Goal: Book appointment/travel/reservation

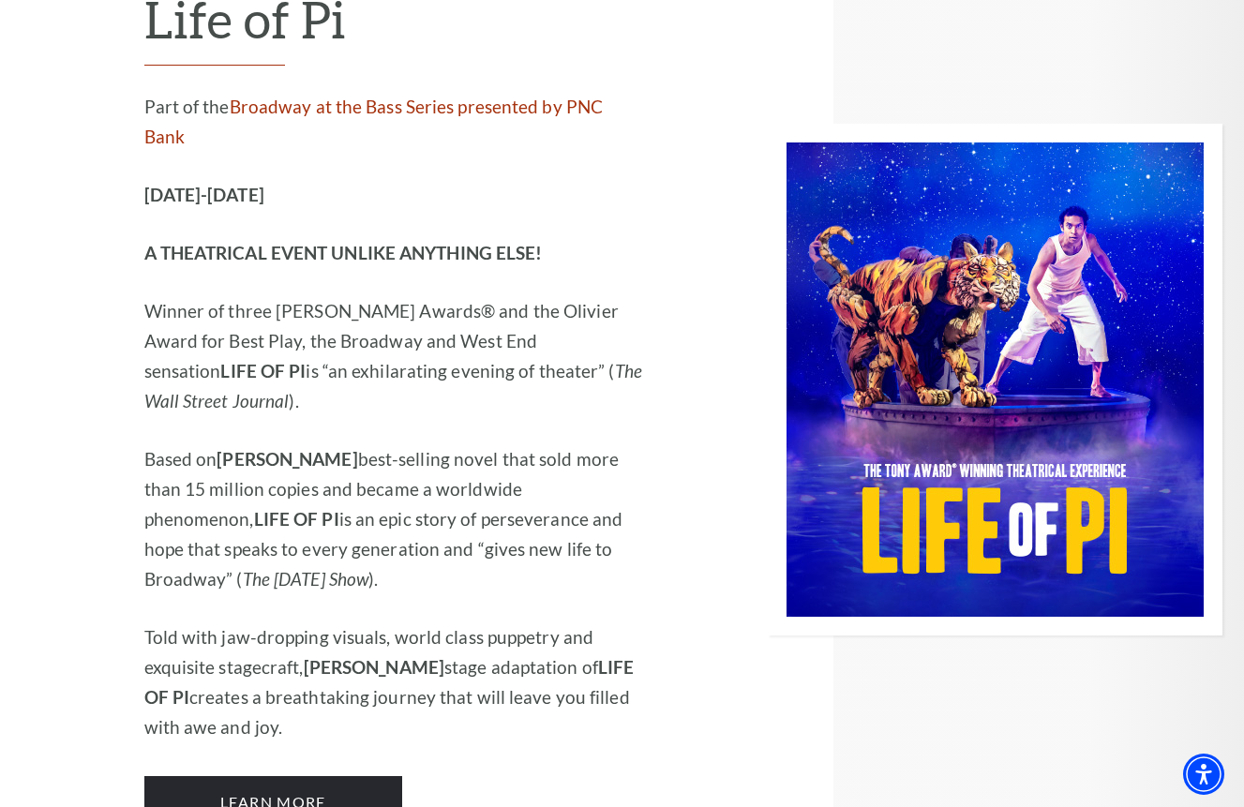
scroll to position [2342, 0]
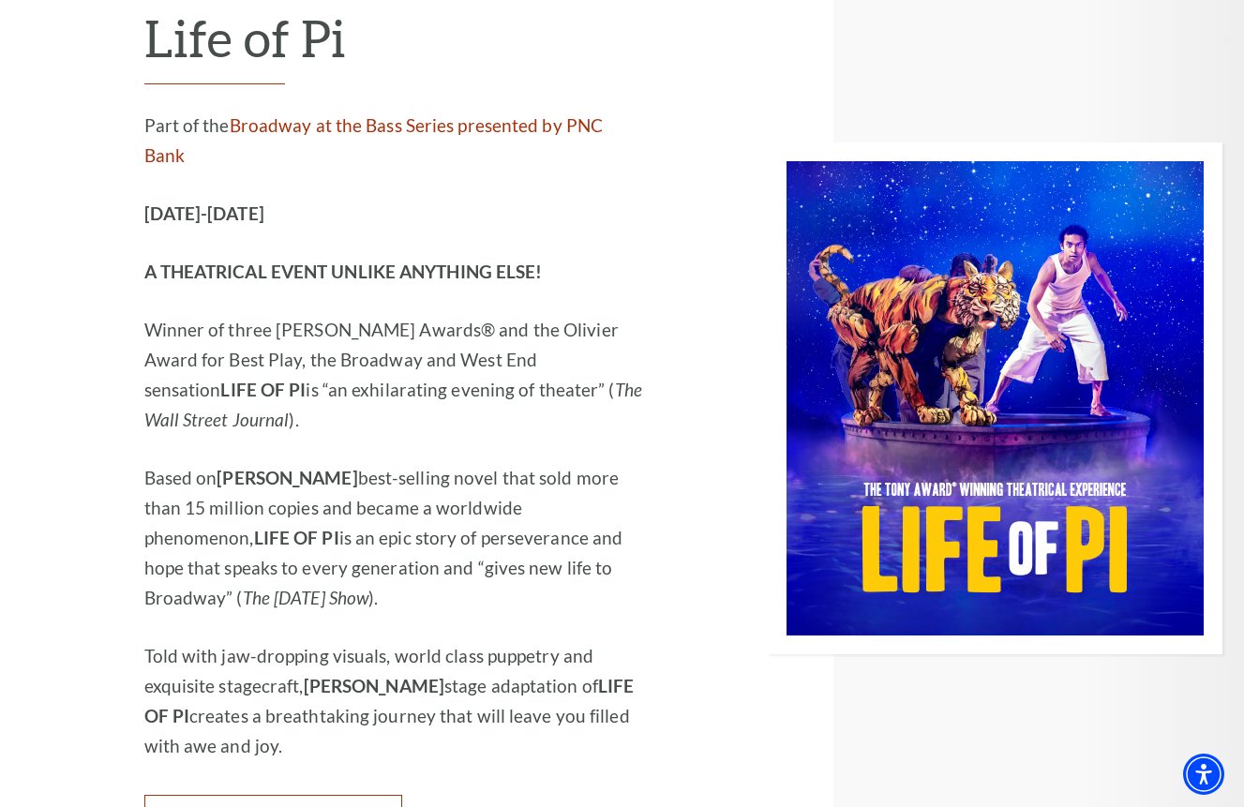
click at [281, 795] on link "Learn More" at bounding box center [273, 821] width 258 height 52
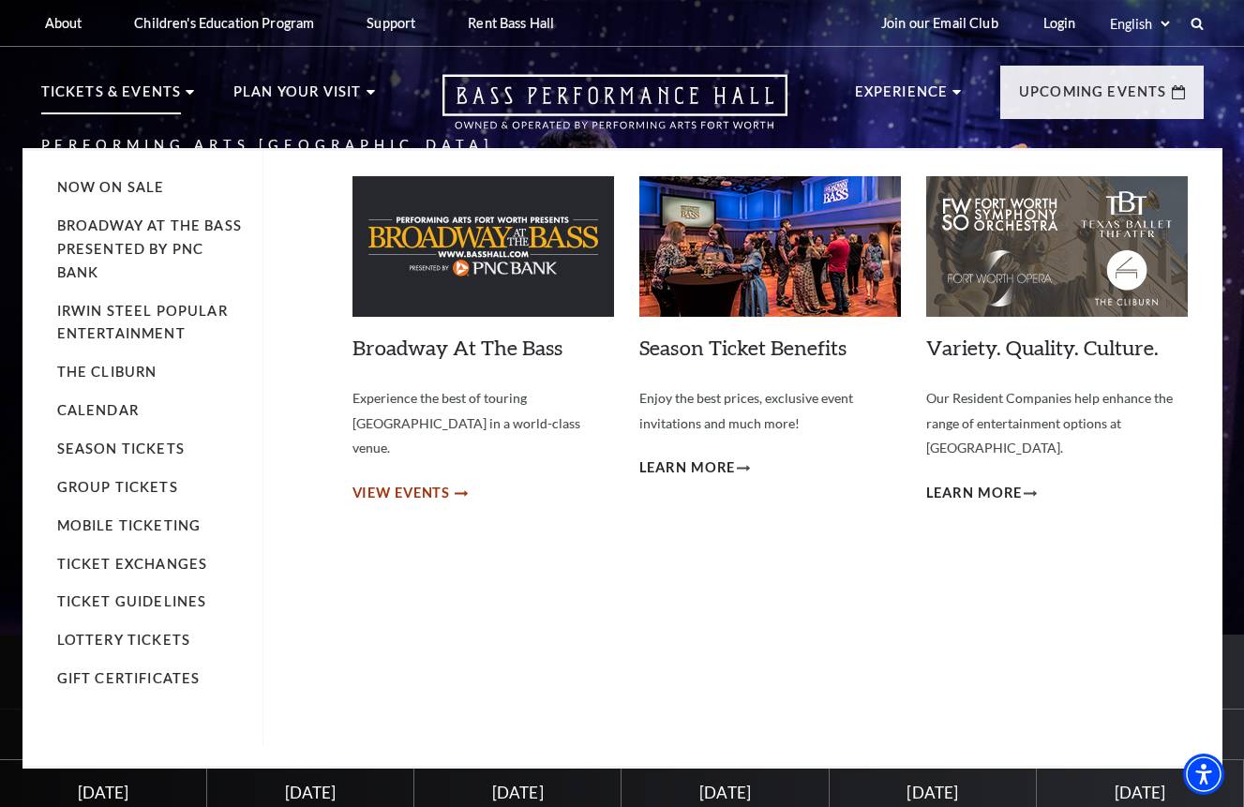
click at [448, 482] on span "View Events" at bounding box center [401, 493] width 98 height 23
